Goal: Navigation & Orientation: Find specific page/section

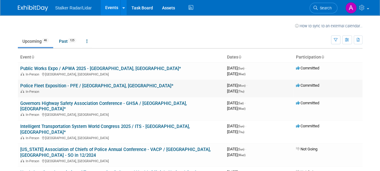
click at [83, 85] on link "Police Fleet Exposition - PFE / [GEOGRAPHIC_DATA], [GEOGRAPHIC_DATA]*" at bounding box center [96, 85] width 153 height 5
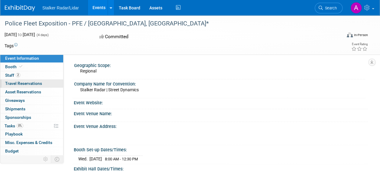
click at [10, 85] on span "Travel Reservations 0" at bounding box center [23, 83] width 37 height 5
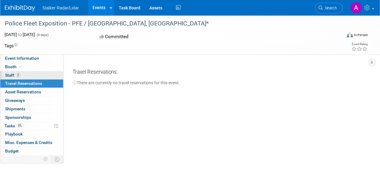
click at [10, 75] on span "Staff 2" at bounding box center [12, 75] width 15 height 5
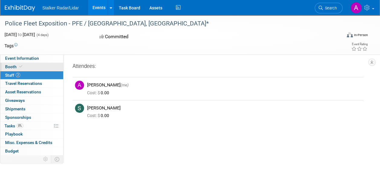
click at [11, 67] on span "Booth" at bounding box center [14, 66] width 18 height 5
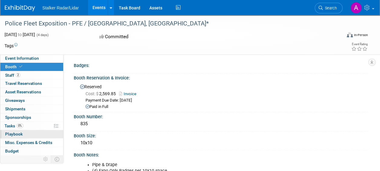
click at [11, 136] on link "0 Playbook 0" at bounding box center [31, 134] width 63 height 8
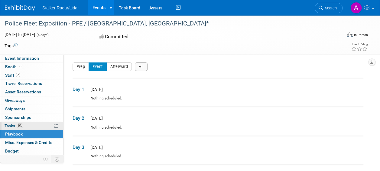
click at [11, 126] on span "Tasks 0%" at bounding box center [14, 125] width 19 height 5
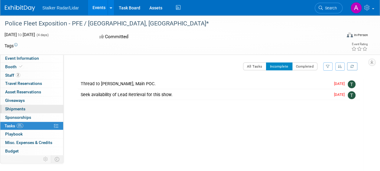
click at [14, 106] on span "Shipments 0" at bounding box center [15, 108] width 20 height 5
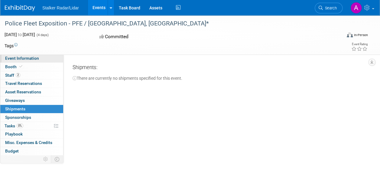
click at [14, 57] on span "Event Information" at bounding box center [22, 58] width 34 height 5
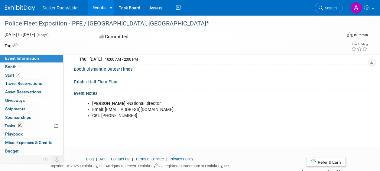
scroll to position [123, 0]
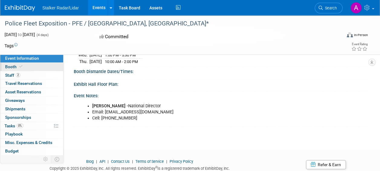
click at [8, 65] on span "Booth" at bounding box center [14, 66] width 18 height 5
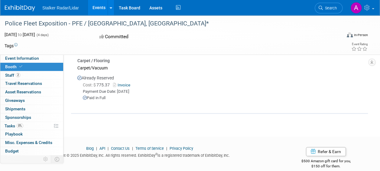
scroll to position [235, 0]
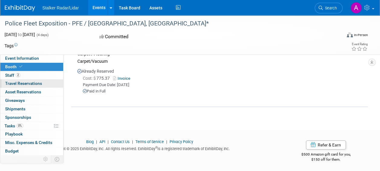
click at [28, 80] on link "0 Travel Reservations 0" at bounding box center [31, 83] width 63 height 8
